Goal: Transaction & Acquisition: Purchase product/service

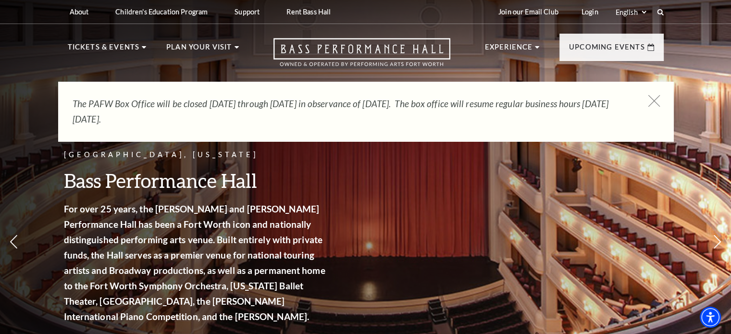
click at [653, 101] on use at bounding box center [653, 101] width 12 height 12
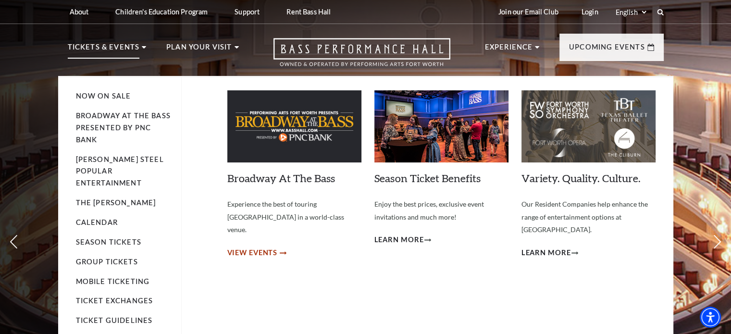
click at [248, 247] on span "View Events" at bounding box center [252, 253] width 50 height 12
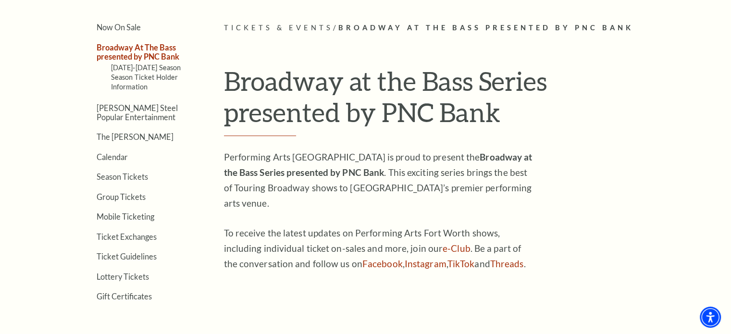
scroll to position [192, 0]
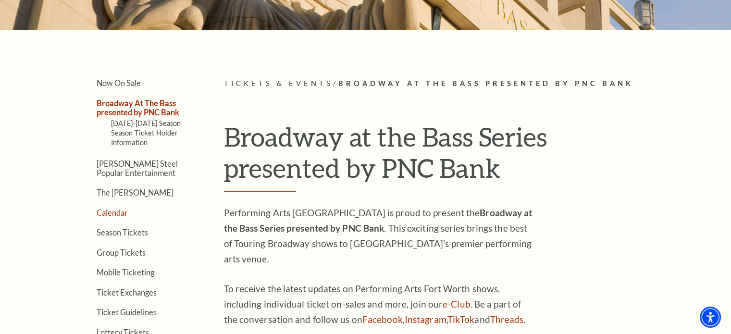
click at [115, 210] on link "Calendar" at bounding box center [112, 212] width 31 height 9
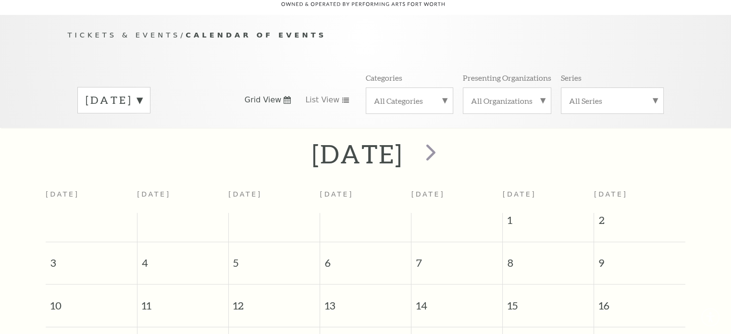
scroll to position [85, 0]
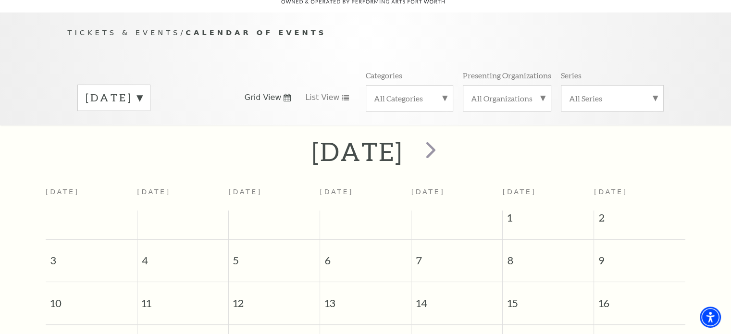
click at [142, 90] on label "August 2025" at bounding box center [113, 97] width 57 height 15
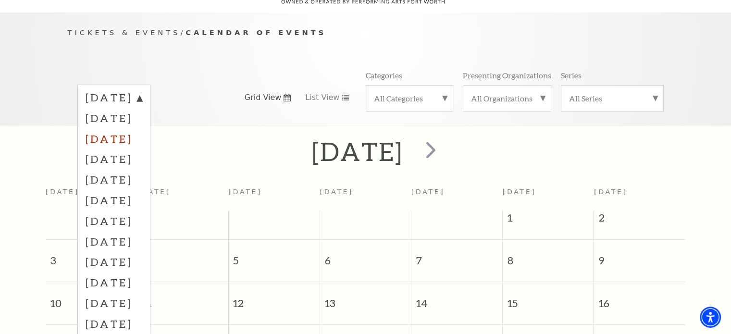
click at [142, 128] on label "October 2025" at bounding box center [113, 138] width 57 height 21
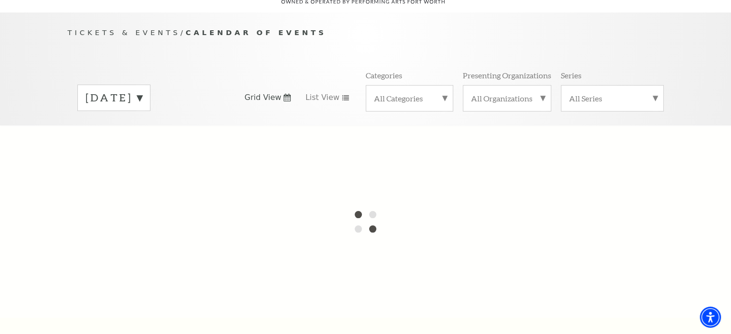
click at [423, 93] on label "All Categories" at bounding box center [409, 98] width 71 height 10
click at [394, 106] on label "Broadway" at bounding box center [409, 114] width 71 height 16
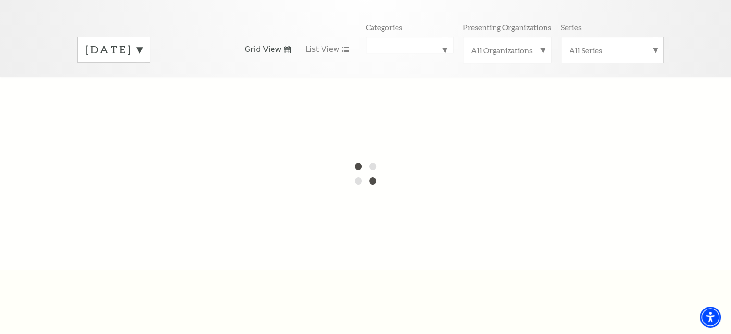
click at [142, 42] on label "August 2025" at bounding box center [113, 49] width 57 height 15
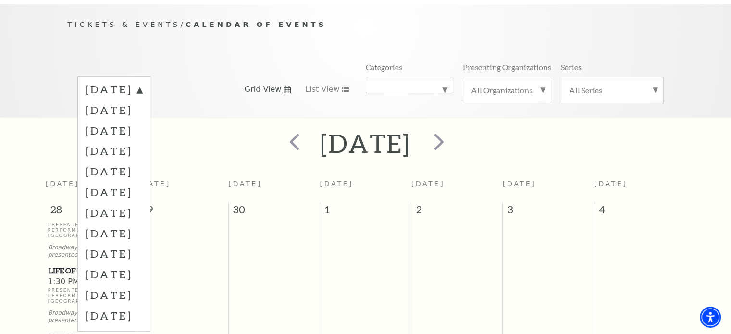
scroll to position [85, 0]
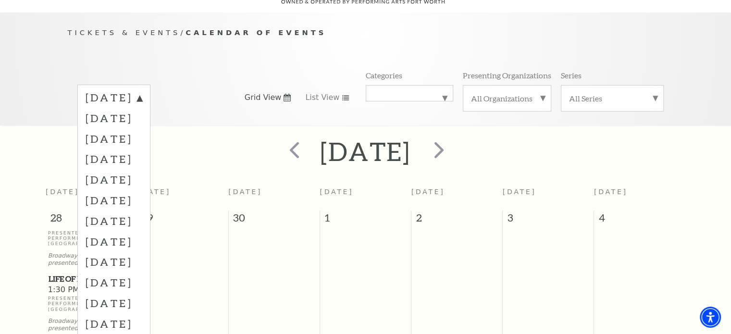
click at [611, 27] on p "Tickets & Events / Calendar of Events" at bounding box center [366, 33] width 596 height 12
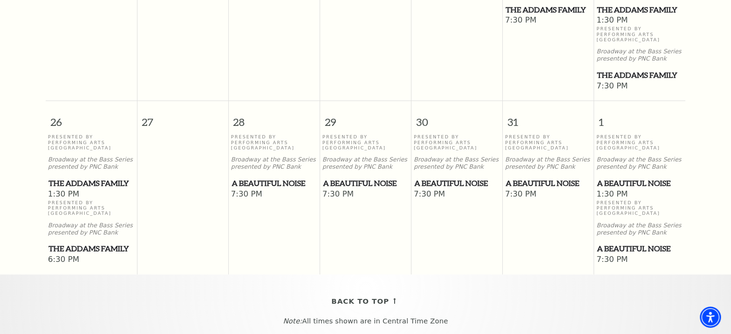
scroll to position [661, 0]
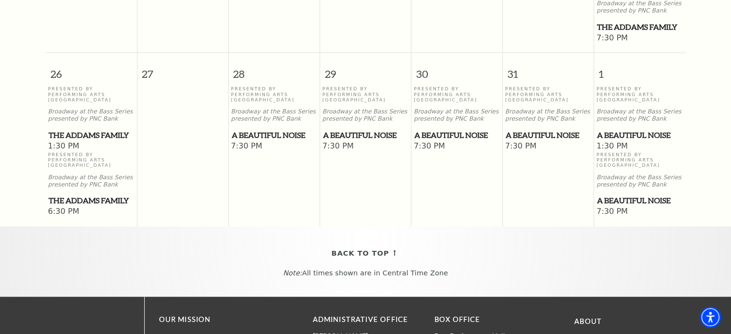
click at [525, 129] on span "A Beautiful Noise" at bounding box center [547, 135] width 85 height 12
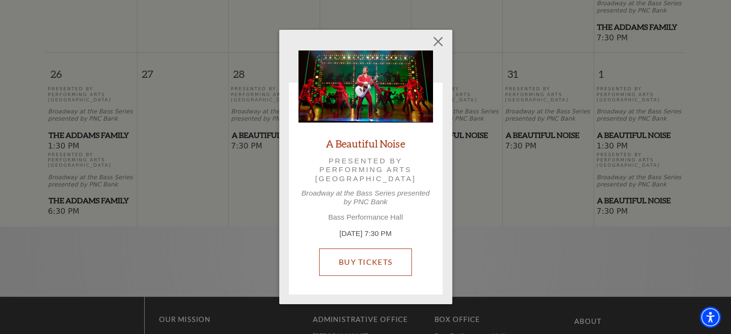
click at [367, 263] on link "Buy Tickets" at bounding box center [365, 261] width 93 height 27
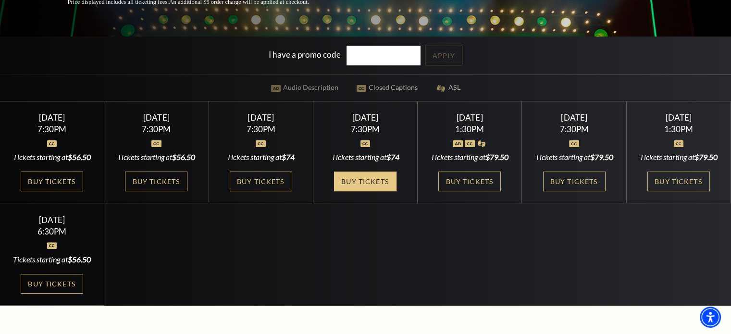
scroll to position [240, 0]
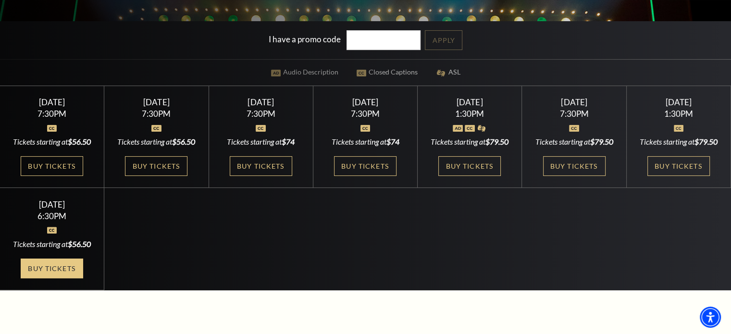
click at [58, 278] on link "Buy Tickets" at bounding box center [52, 268] width 62 height 20
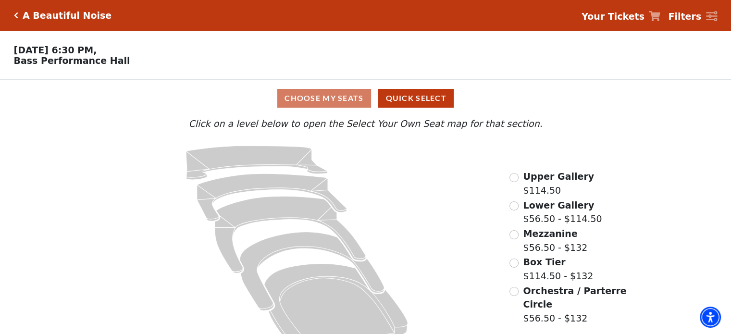
scroll to position [25, 0]
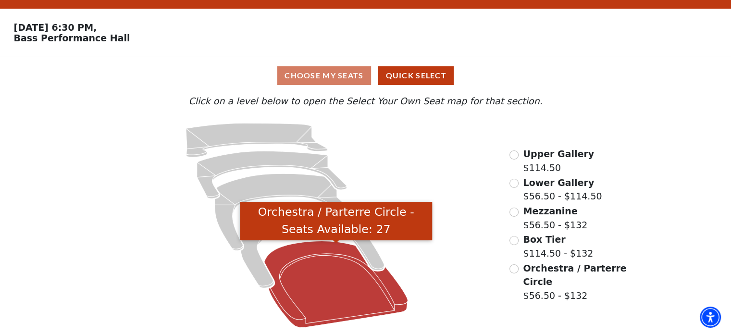
click at [306, 285] on icon "Orchestra / Parterre Circle - Seats Available: 27" at bounding box center [336, 284] width 144 height 86
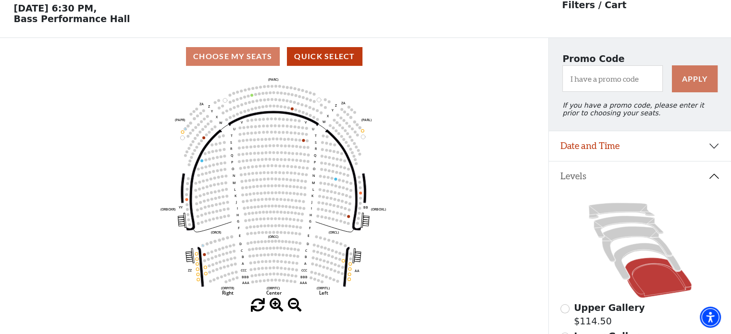
scroll to position [44, 0]
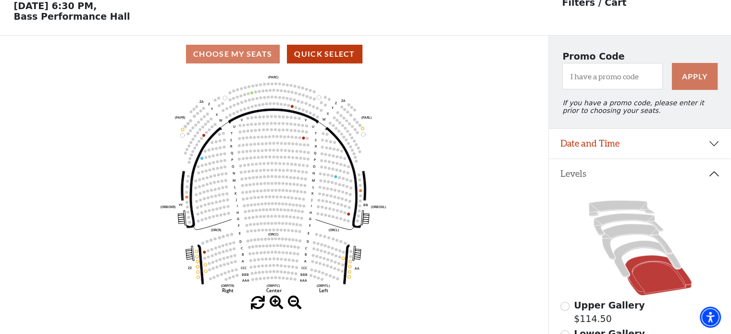
click at [256, 61] on div "Choose My Seats Quick Select" at bounding box center [274, 54] width 548 height 19
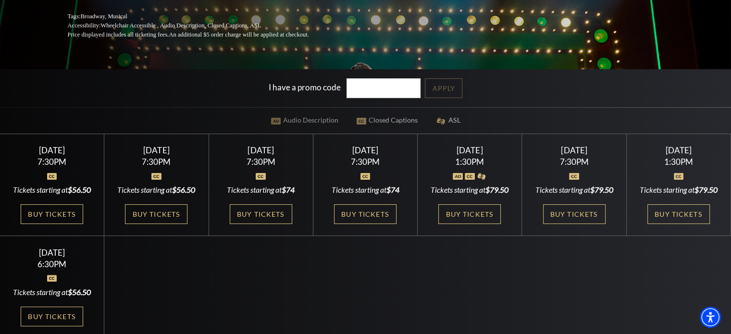
scroll to position [288, 0]
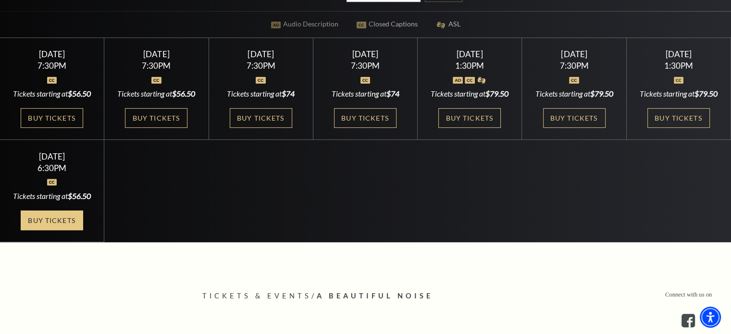
click at [65, 230] on link "Buy Tickets" at bounding box center [52, 220] width 62 height 20
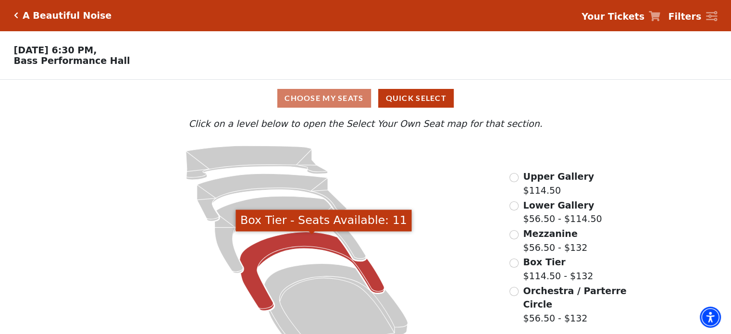
click at [311, 244] on icon "Box Tier - Seats Available: 11" at bounding box center [312, 271] width 145 height 79
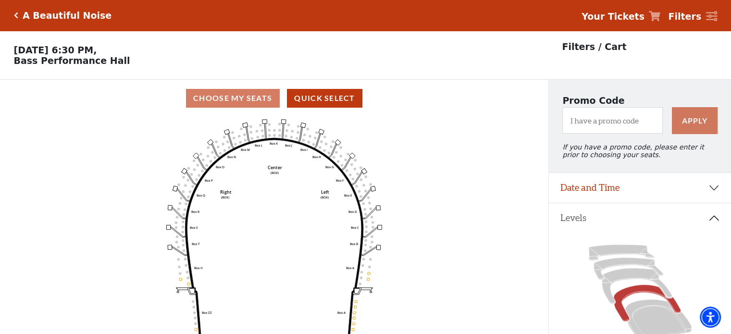
click at [15, 12] on icon "Click here to go back to filters" at bounding box center [16, 15] width 4 height 7
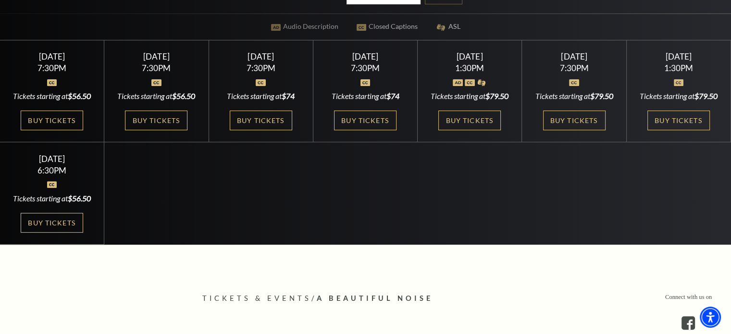
scroll to position [288, 0]
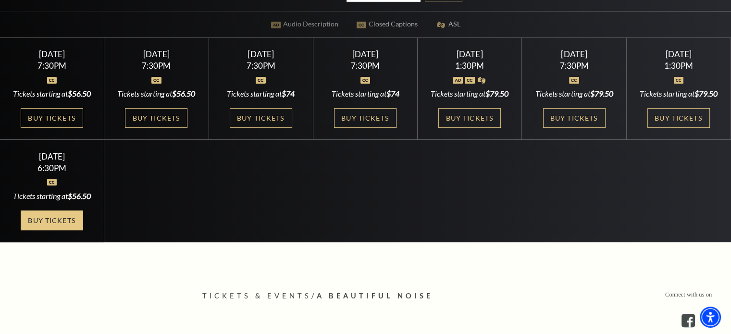
click at [42, 230] on link "Buy Tickets" at bounding box center [52, 220] width 62 height 20
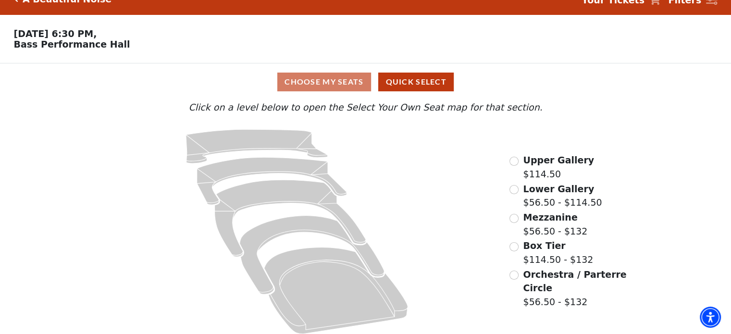
scroll to position [25, 0]
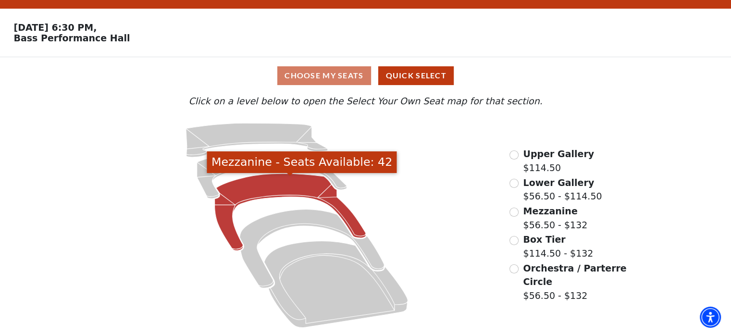
click at [251, 190] on icon "Mezzanine - Seats Available: 42" at bounding box center [290, 211] width 151 height 77
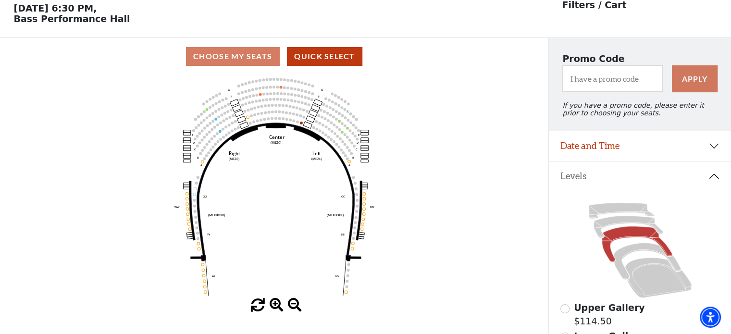
scroll to position [44, 0]
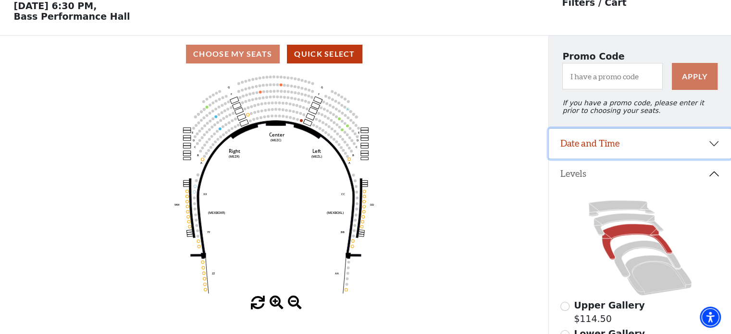
click at [645, 148] on button "Date and Time" at bounding box center [640, 144] width 182 height 30
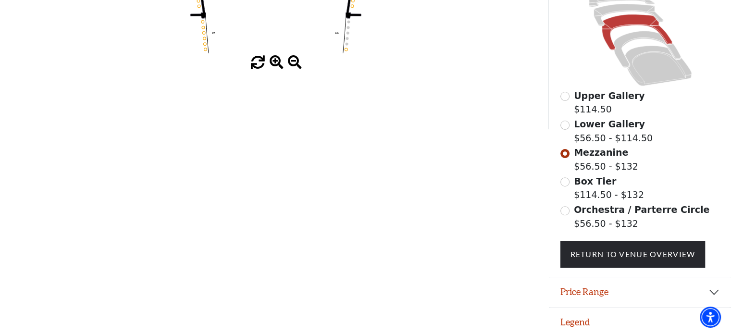
scroll to position [292, 0]
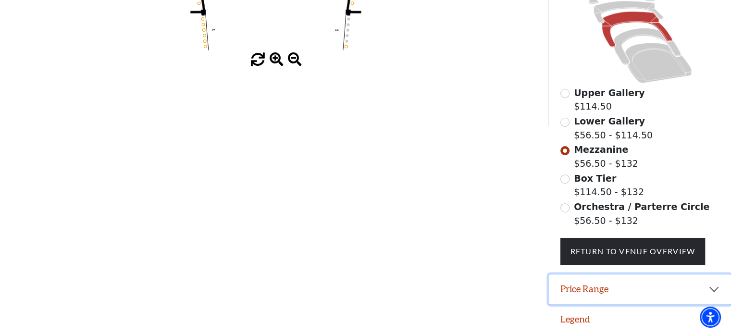
click at [639, 295] on button "Price Range" at bounding box center [640, 289] width 182 height 30
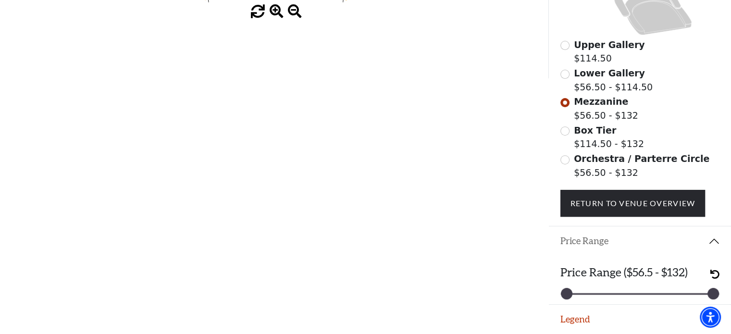
scroll to position [340, 0]
click at [564, 75] on input "Lower Gallery$56.50 - $114.50\a" at bounding box center [564, 74] width 9 height 9
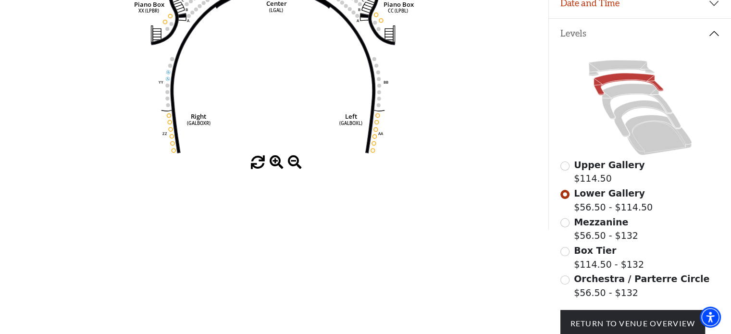
scroll to position [236, 0]
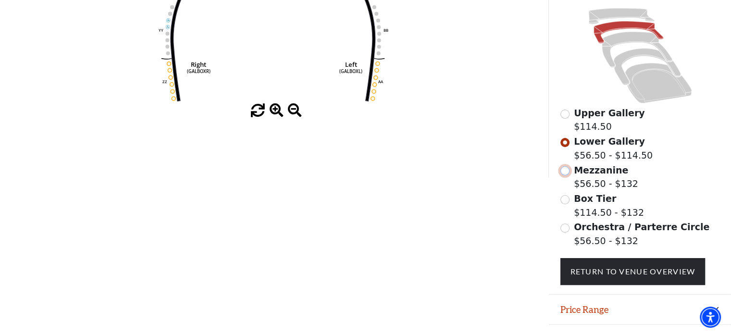
click at [567, 175] on input "Mezzanine$56.50 - $132\a" at bounding box center [564, 170] width 9 height 9
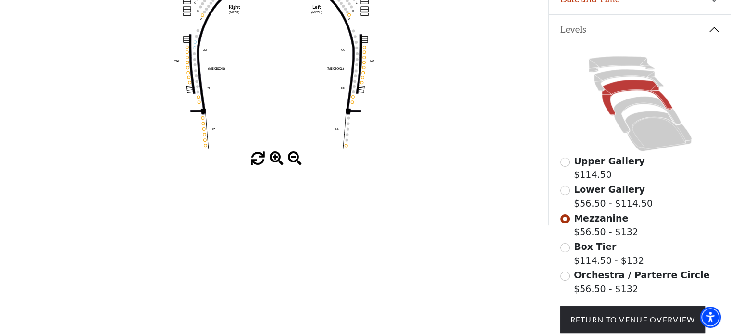
scroll to position [140, 0]
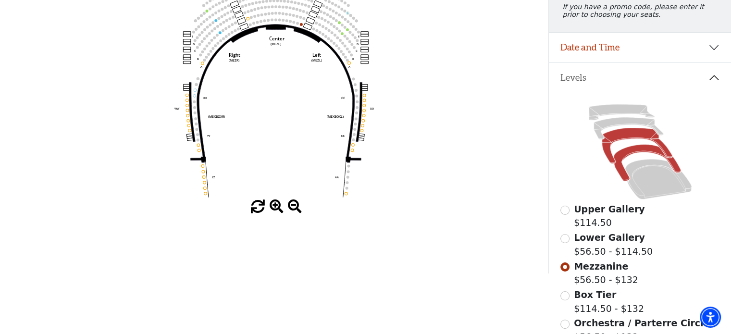
click at [619, 175] on icon at bounding box center [646, 163] width 67 height 37
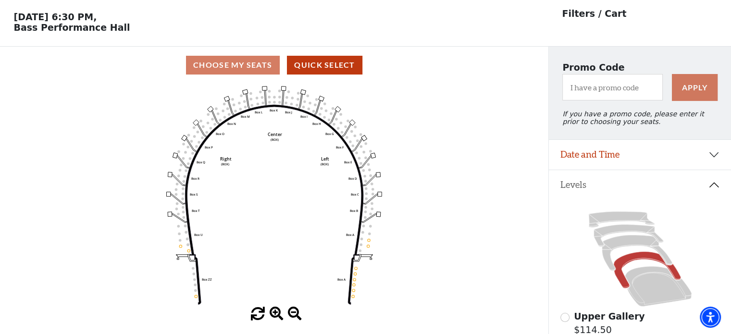
scroll to position [44, 0]
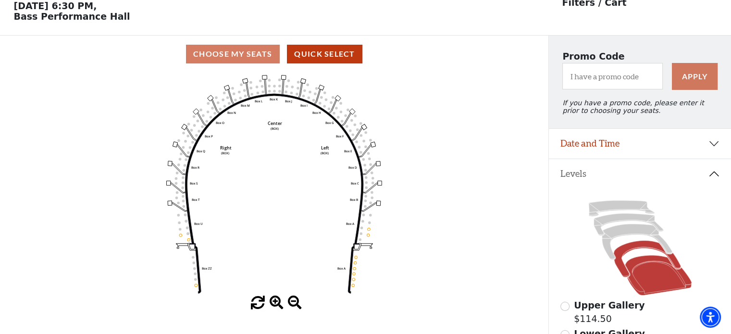
click at [654, 276] on icon at bounding box center [657, 275] width 67 height 40
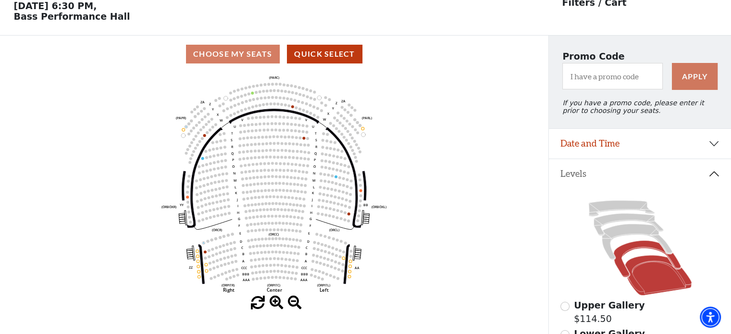
click at [623, 254] on icon at bounding box center [646, 259] width 67 height 37
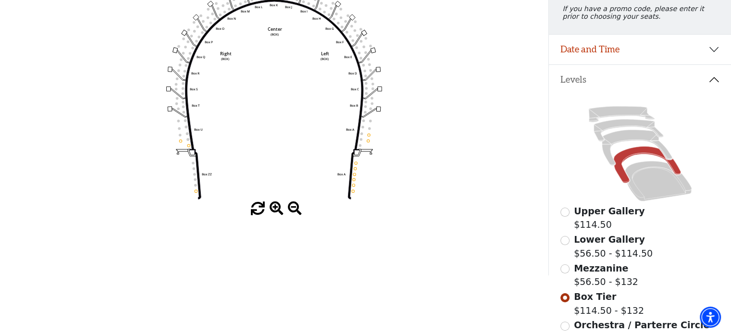
scroll to position [140, 0]
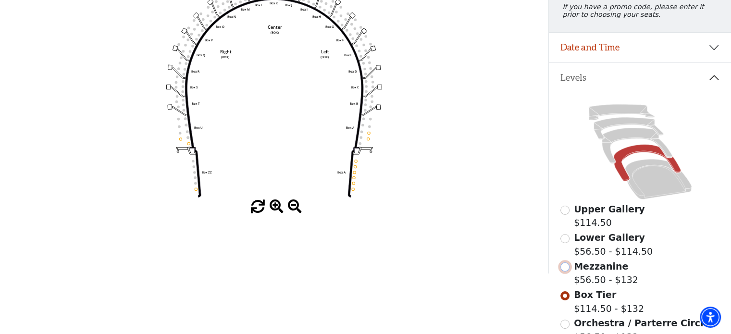
click at [564, 271] on input "Mezzanine$56.50 - $132\a" at bounding box center [564, 266] width 9 height 9
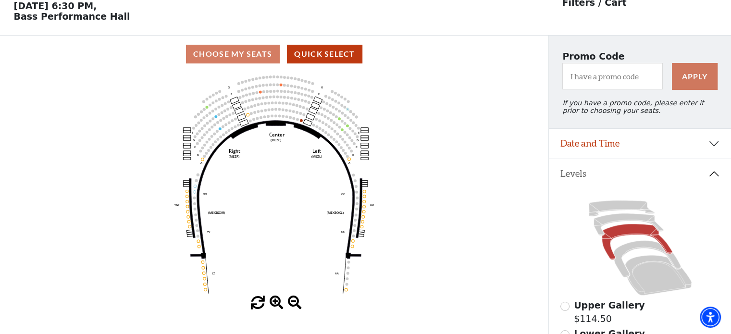
scroll to position [92, 0]
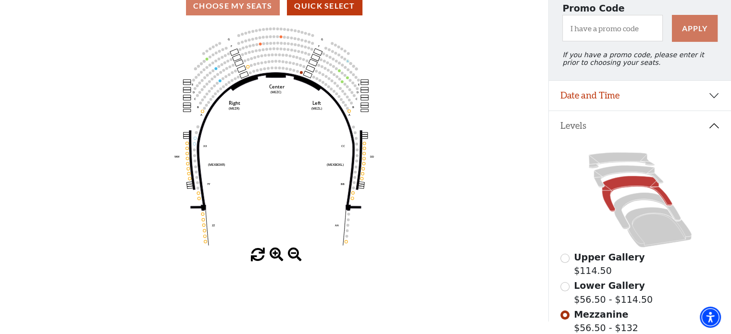
click at [362, 168] on icon "Center (MEZC) Right (MEZR) Left (MEZL) (MEXBOXR) (MEXBOXL) XX WW CC DD YY BB ZZ…" at bounding box center [273, 135] width 493 height 223
click at [362, 166] on icon "Center (MEZC) Right (MEZR) Left (MEZL) (MEXBOXR) (MEXBOXL) XX WW CC DD YY BB ZZ…" at bounding box center [273, 135] width 493 height 223
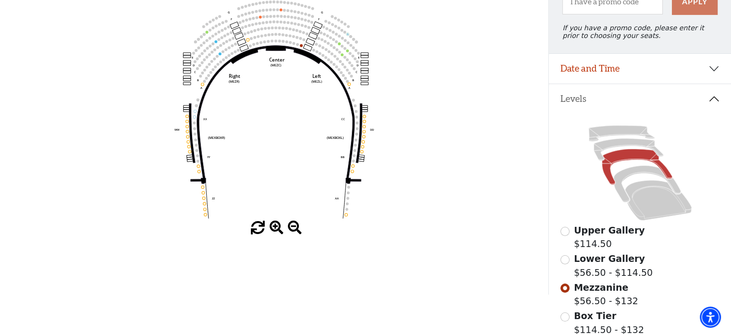
scroll to position [140, 0]
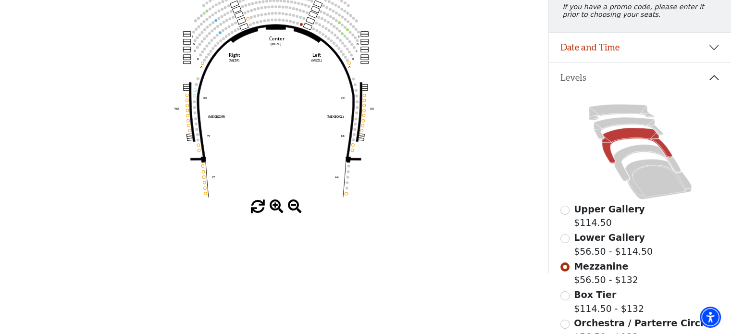
click at [363, 132] on use "Seat Selected" at bounding box center [361, 130] width 3 height 3
click at [360, 133] on icon "Center (MEZC) Right (MEZR) Left (MEZL) (MEXBOXR) (MEXBOXL) XX WW CC DD YY BB ZZ…" at bounding box center [273, 87] width 493 height 223
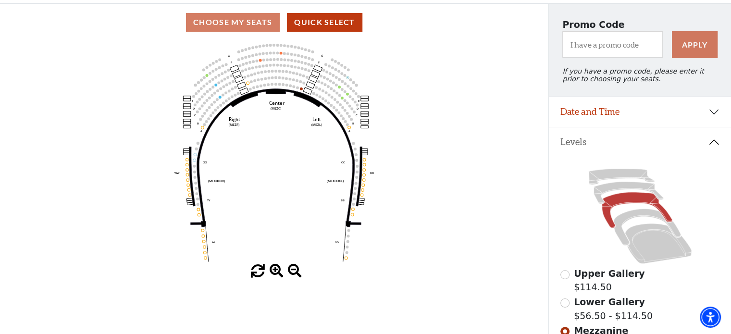
scroll to position [92, 0]
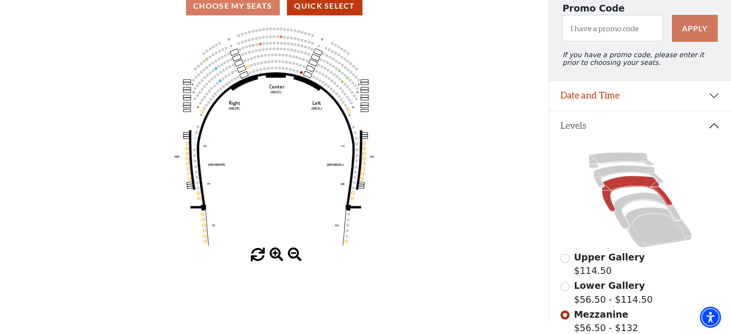
click at [361, 174] on icon "Center (MEZC) Right (MEZR) Left (MEZL) (MEXBOXR) (MEXBOXL) XX WW CC DD YY BB ZZ…" at bounding box center [273, 135] width 493 height 223
click at [362, 160] on icon "Center (MEZC) Right (MEZR) Left (MEZL) (MEXBOXR) (MEXBOXL) XX WW CC DD YY BB ZZ…" at bounding box center [273, 135] width 493 height 223
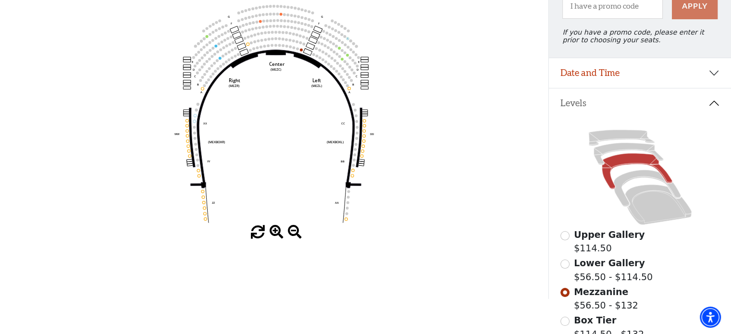
scroll to position [165, 0]
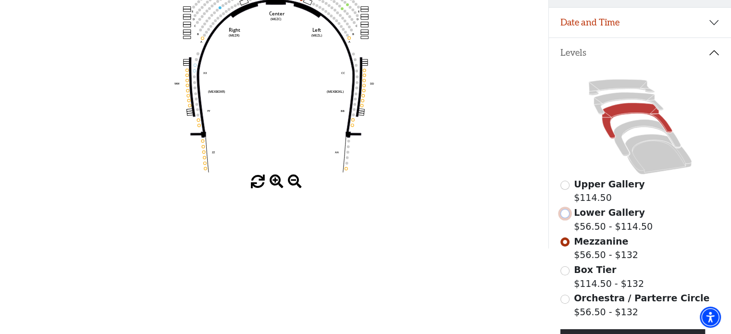
click at [566, 217] on input "Lower Gallery$56.50 - $114.50\a" at bounding box center [564, 213] width 9 height 9
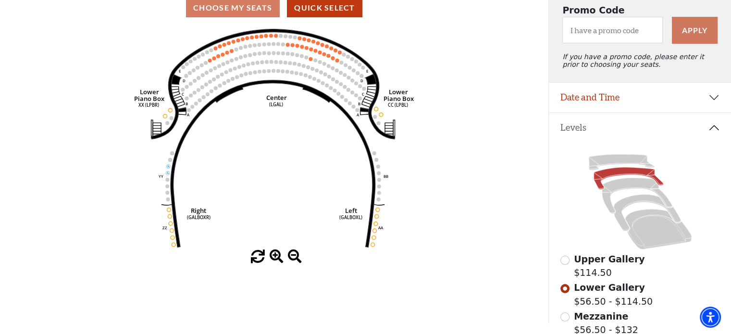
scroll to position [92, 0]
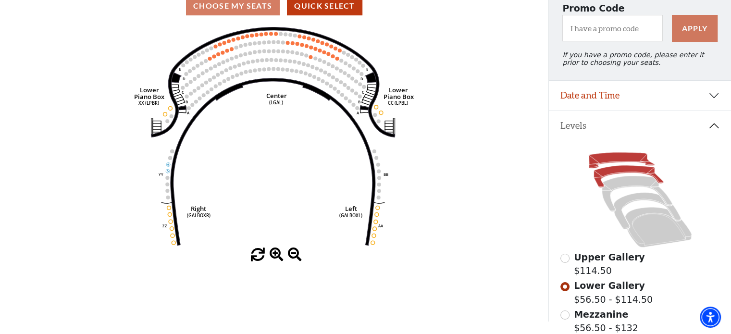
click at [621, 162] on icon at bounding box center [621, 161] width 66 height 16
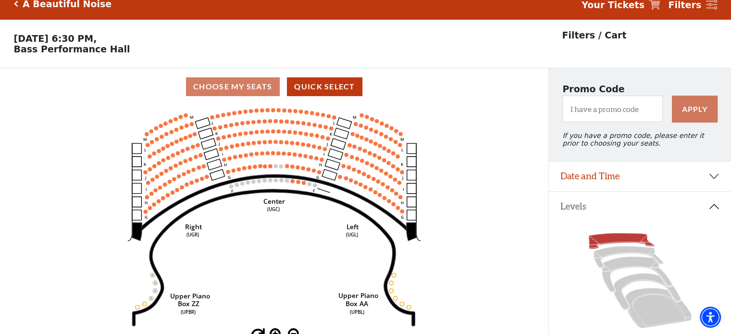
scroll to position [0, 0]
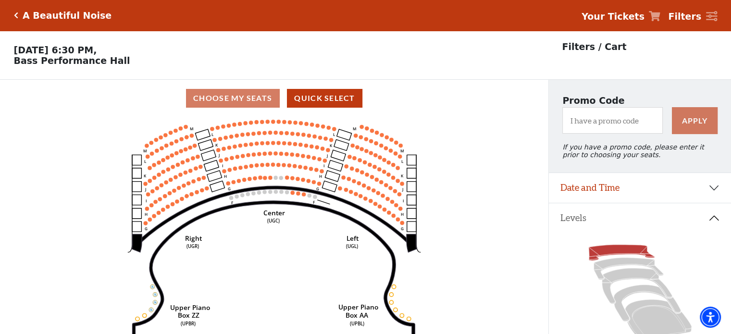
click at [13, 19] on div "A Beautiful Noise Your Tickets Filters" at bounding box center [365, 15] width 731 height 31
click at [14, 16] on icon "Click here to go back to filters" at bounding box center [16, 15] width 4 height 7
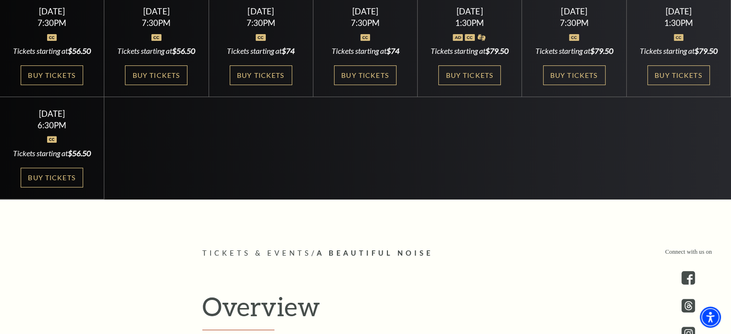
scroll to position [336, 0]
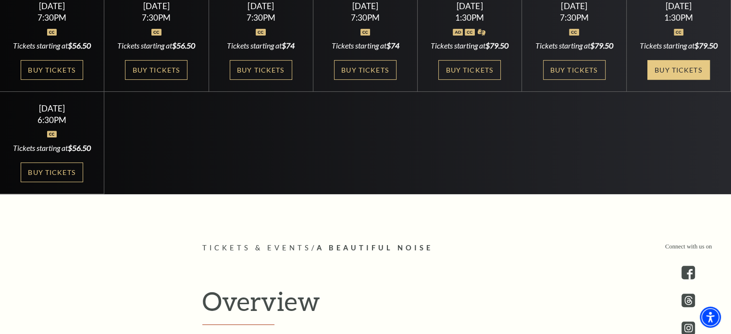
click at [668, 78] on link "Buy Tickets" at bounding box center [678, 70] width 62 height 20
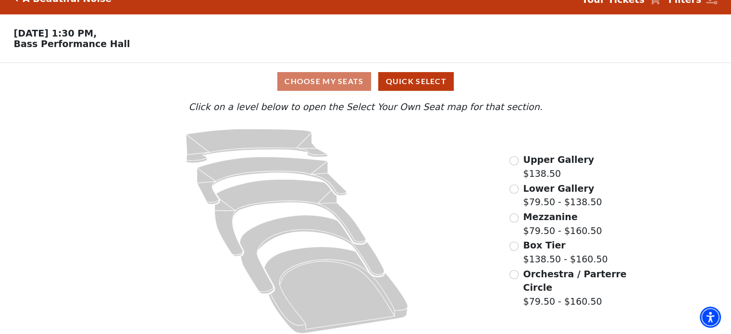
scroll to position [25, 0]
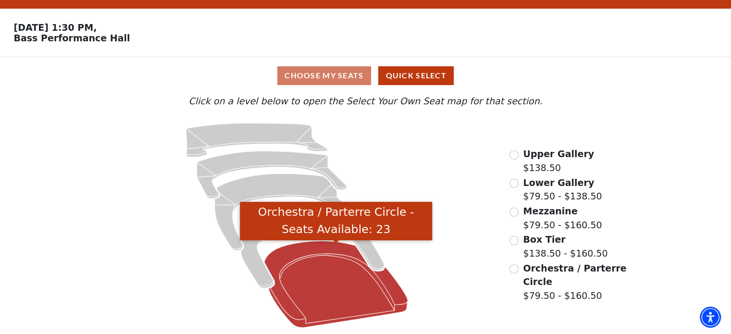
click at [321, 285] on icon "Orchestra / Parterre Circle - Seats Available: 23" at bounding box center [336, 284] width 144 height 86
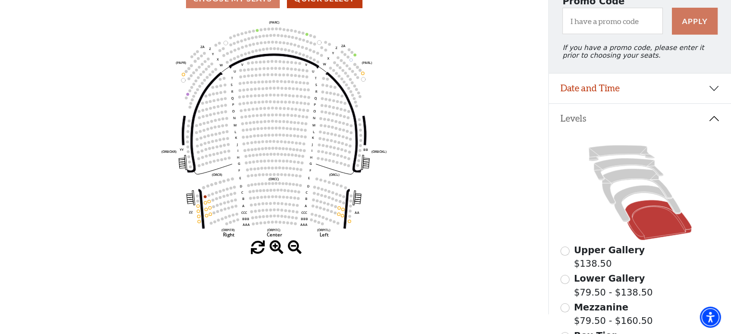
scroll to position [140, 0]
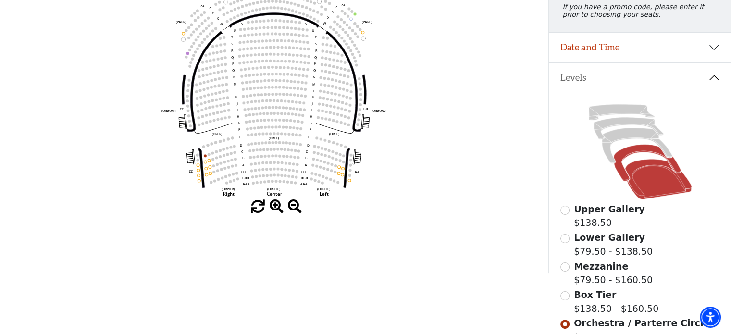
click at [623, 159] on icon at bounding box center [646, 163] width 67 height 37
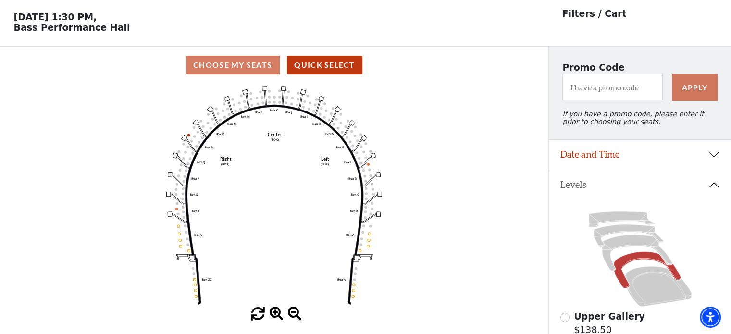
scroll to position [44, 0]
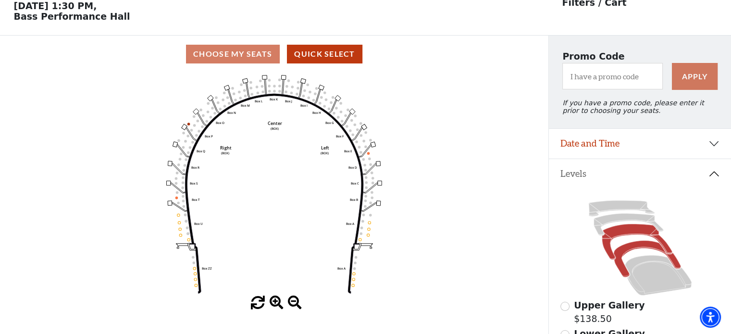
click at [625, 238] on icon at bounding box center [636, 242] width 70 height 36
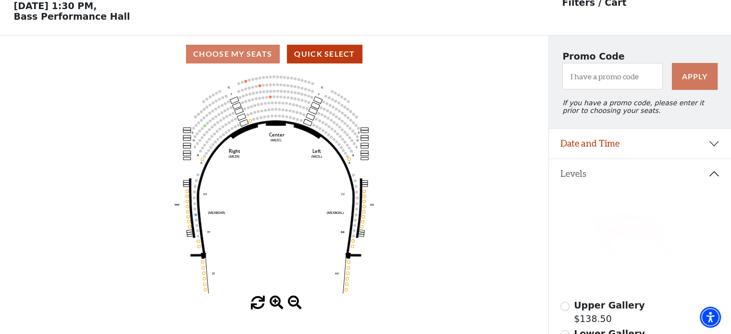
click at [605, 226] on icon at bounding box center [628, 224] width 70 height 22
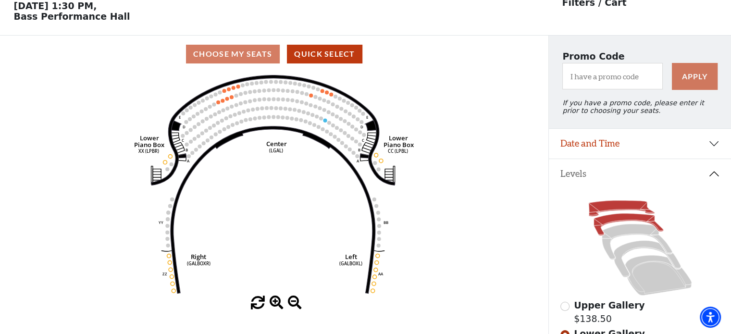
click at [619, 208] on icon at bounding box center [621, 209] width 66 height 16
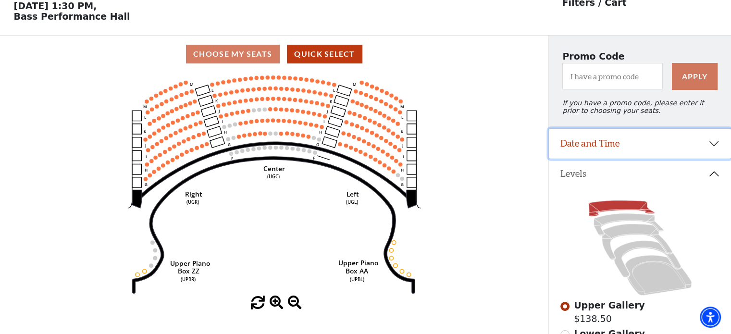
click at [717, 147] on button "Date and Time" at bounding box center [640, 144] width 182 height 30
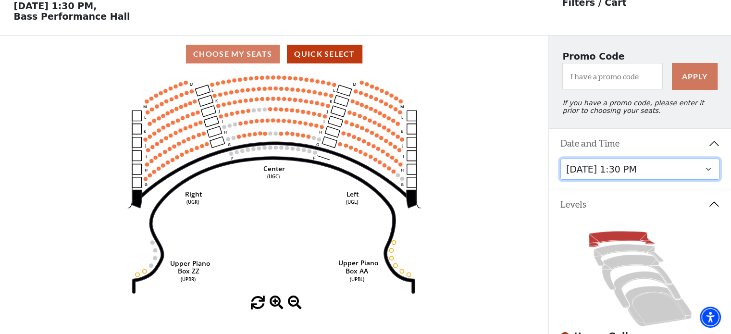
click at [710, 171] on select "[DATE] 7:30 PM [DATE] 7:30 PM [DATE] 7:30 PM [DATE] 7:30 PM [DATE] 1:30 PM [DAT…" at bounding box center [639, 170] width 159 height 22
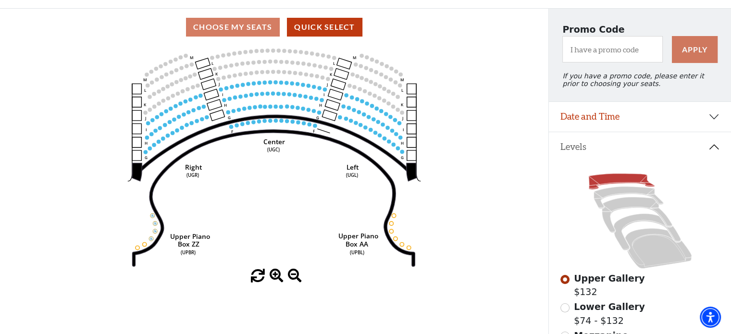
scroll to position [92, 0]
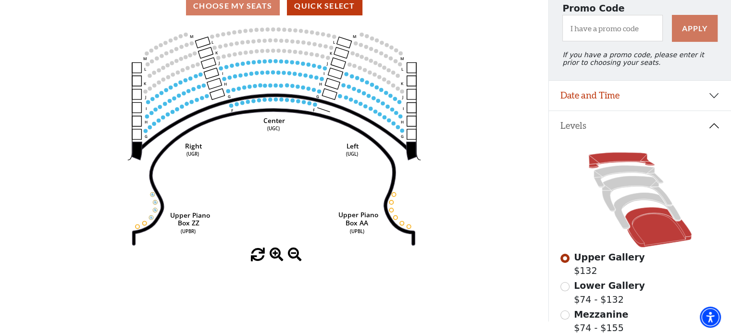
click at [634, 232] on icon at bounding box center [657, 227] width 67 height 40
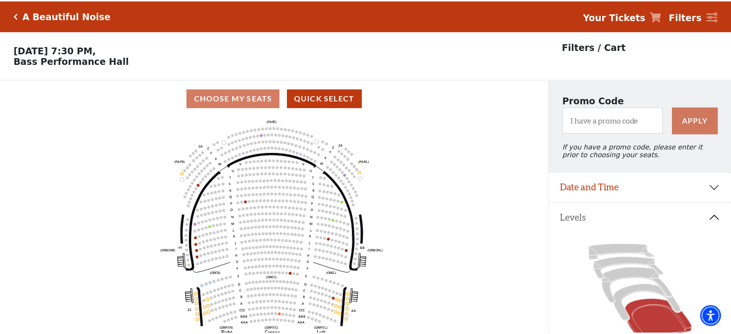
scroll to position [44, 0]
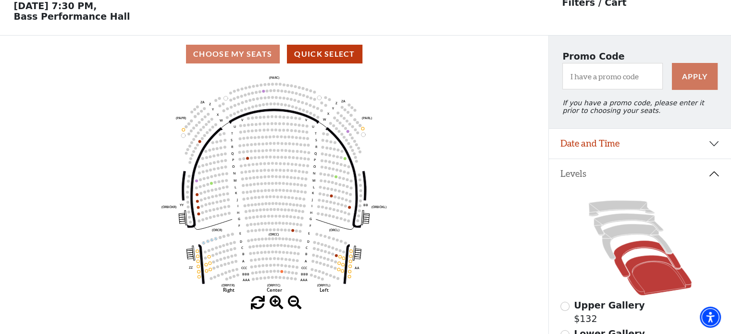
click at [644, 249] on icon at bounding box center [646, 259] width 67 height 37
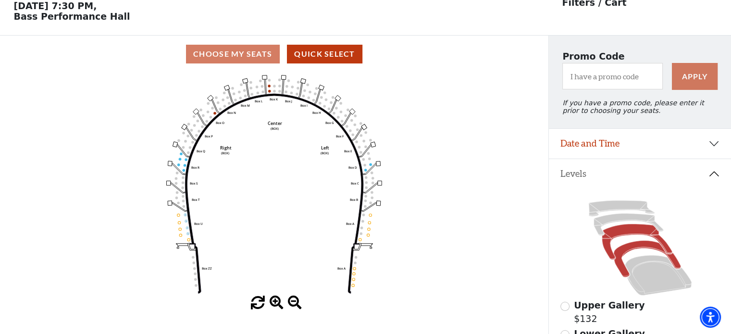
click at [640, 231] on icon at bounding box center [636, 242] width 70 height 36
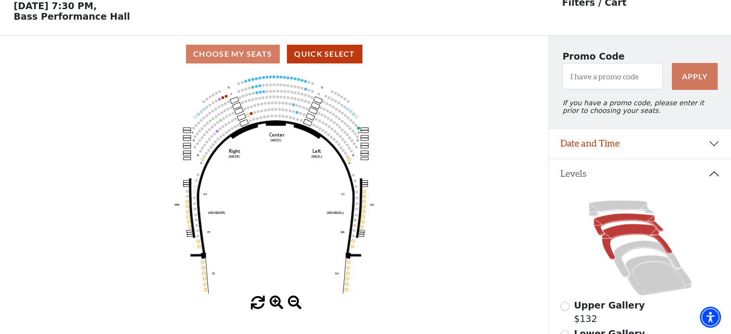
click at [630, 219] on icon at bounding box center [628, 224] width 70 height 22
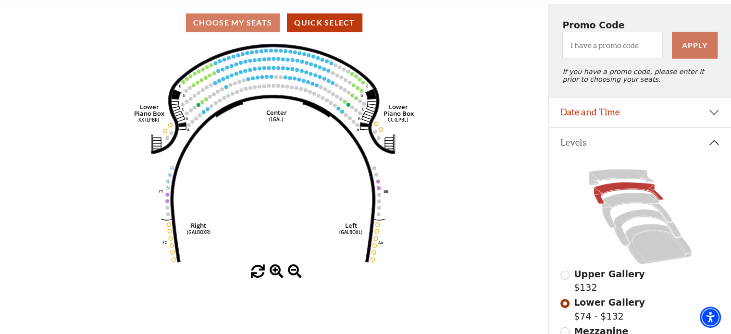
scroll to position [92, 0]
